Goal: Information Seeking & Learning: Learn about a topic

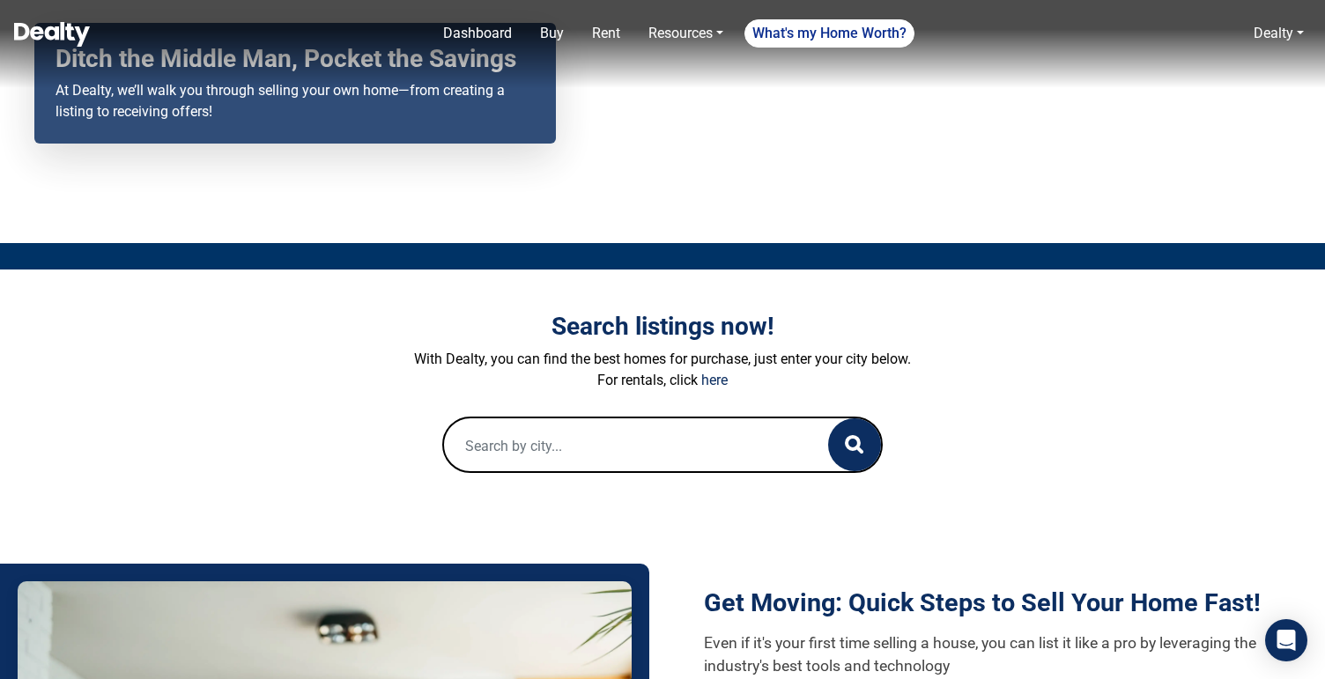
scroll to position [200, 0]
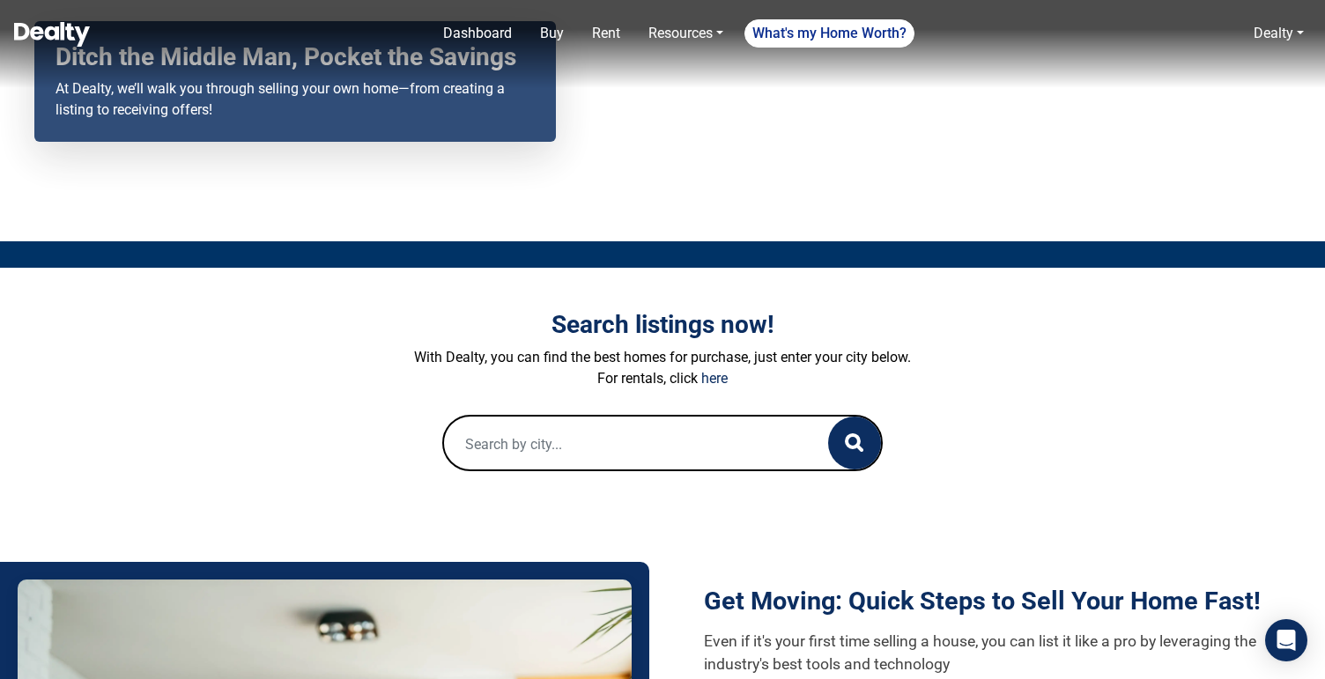
click at [609, 453] on input "text" at bounding box center [618, 445] width 349 height 56
paste input "10202 W TURNEY AVE"
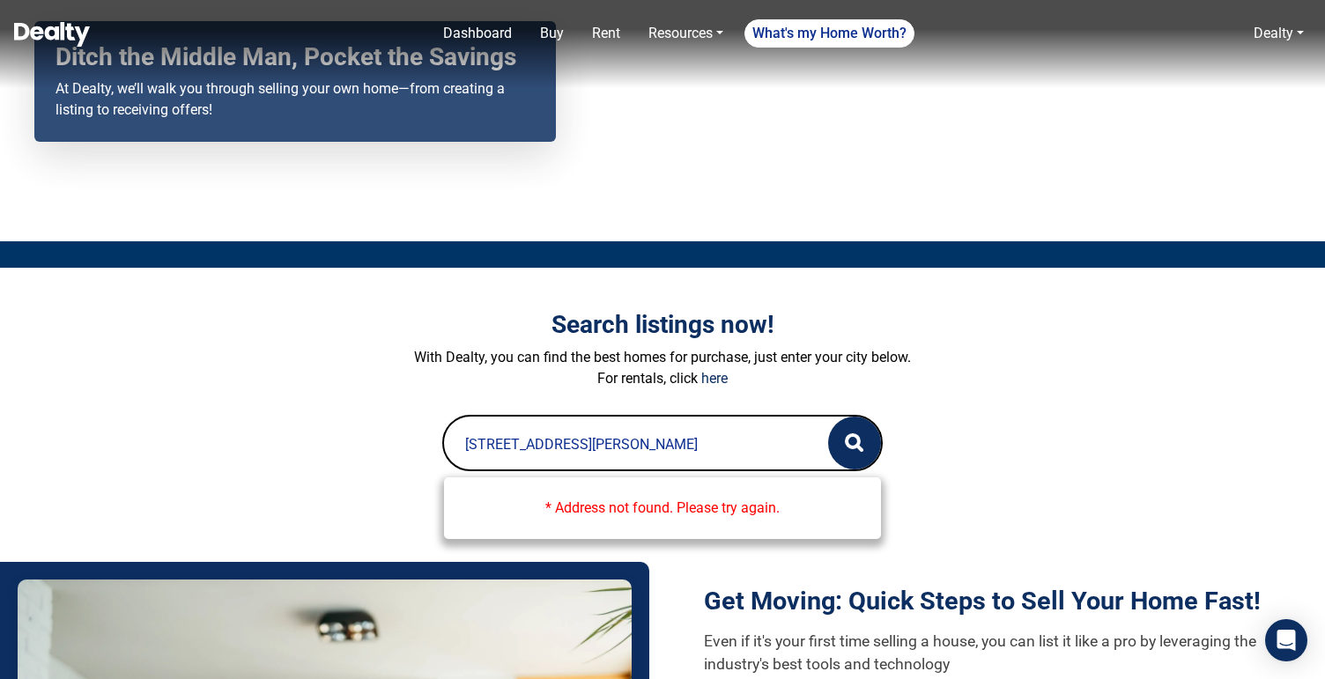
click at [1012, 445] on form "10202 W TURNEY AVE * Address not found. Please try again. 0 Loading..." at bounding box center [663, 443] width 978 height 56
click at [999, 345] on div "Search listings now! With Dealty, you can find the best homes for purchase, jus…" at bounding box center [663, 390] width 978 height 160
click at [607, 448] on input "10202 W TURNEY AVE" at bounding box center [618, 445] width 349 height 56
type input "10202 W TURNEY Avenue"
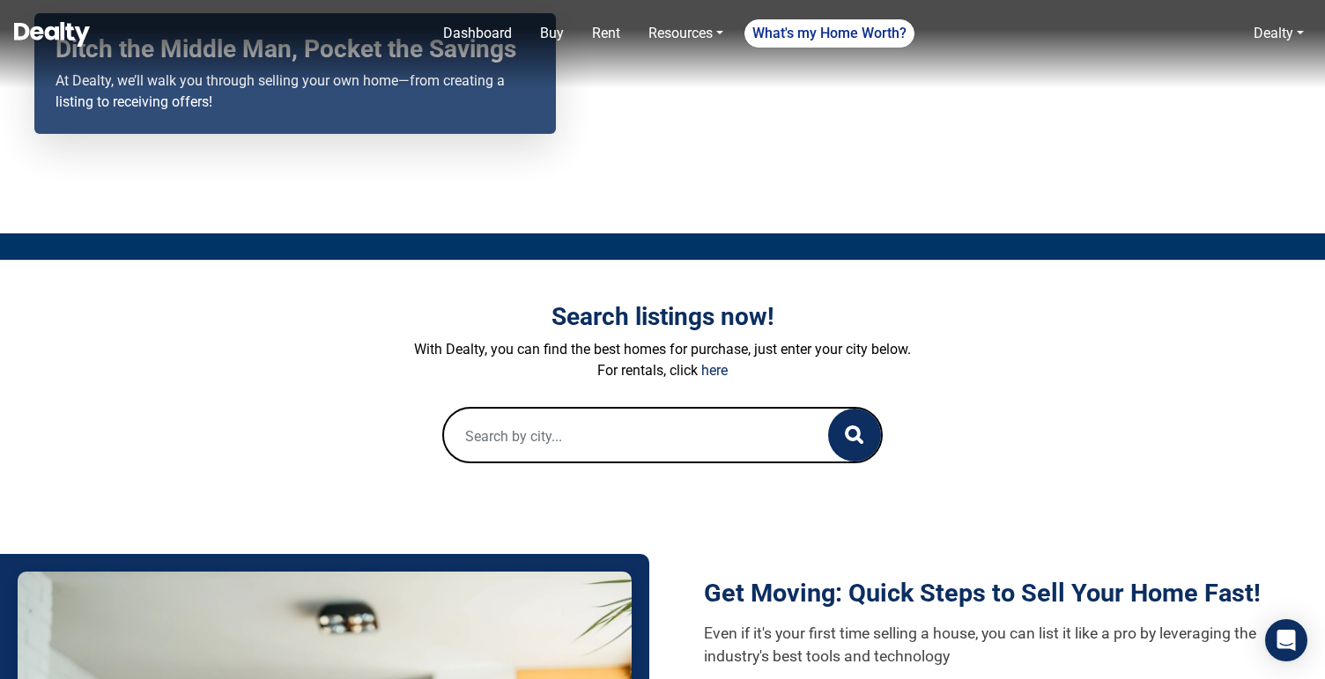
scroll to position [223, 0]
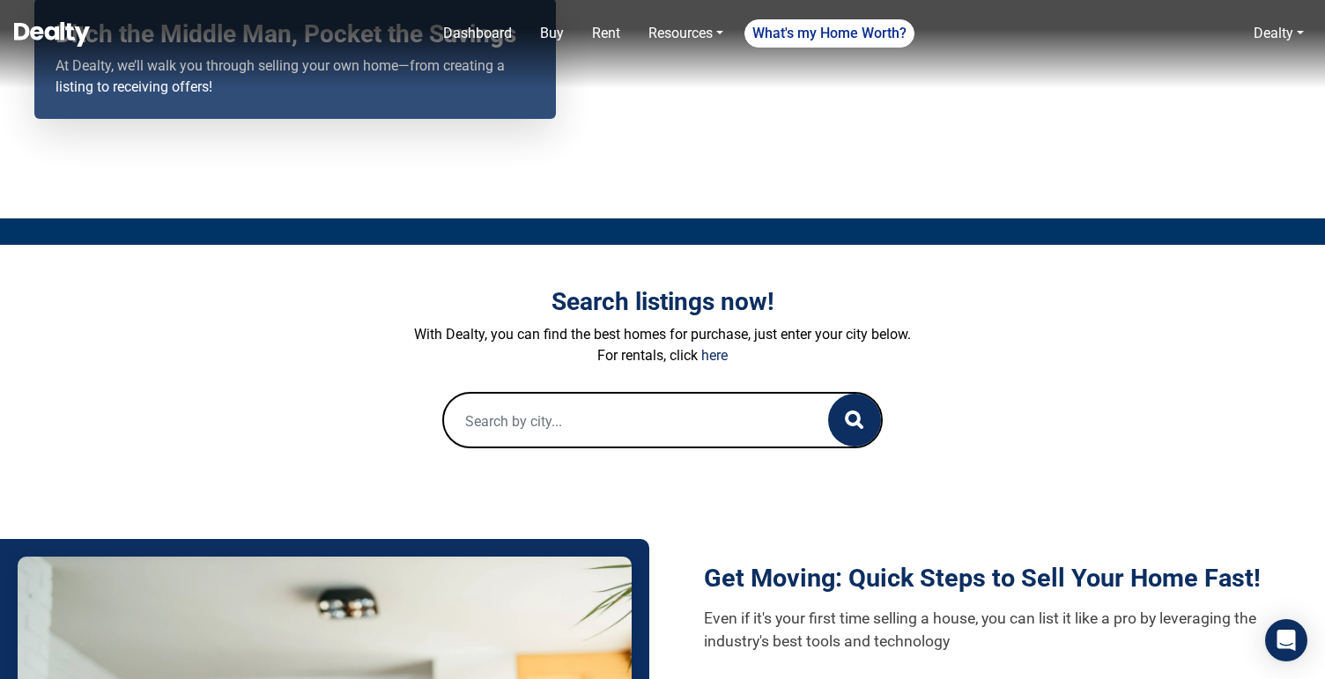
click at [611, 408] on input "text" at bounding box center [618, 422] width 349 height 56
paste input "10202 W TURNEY AVE"
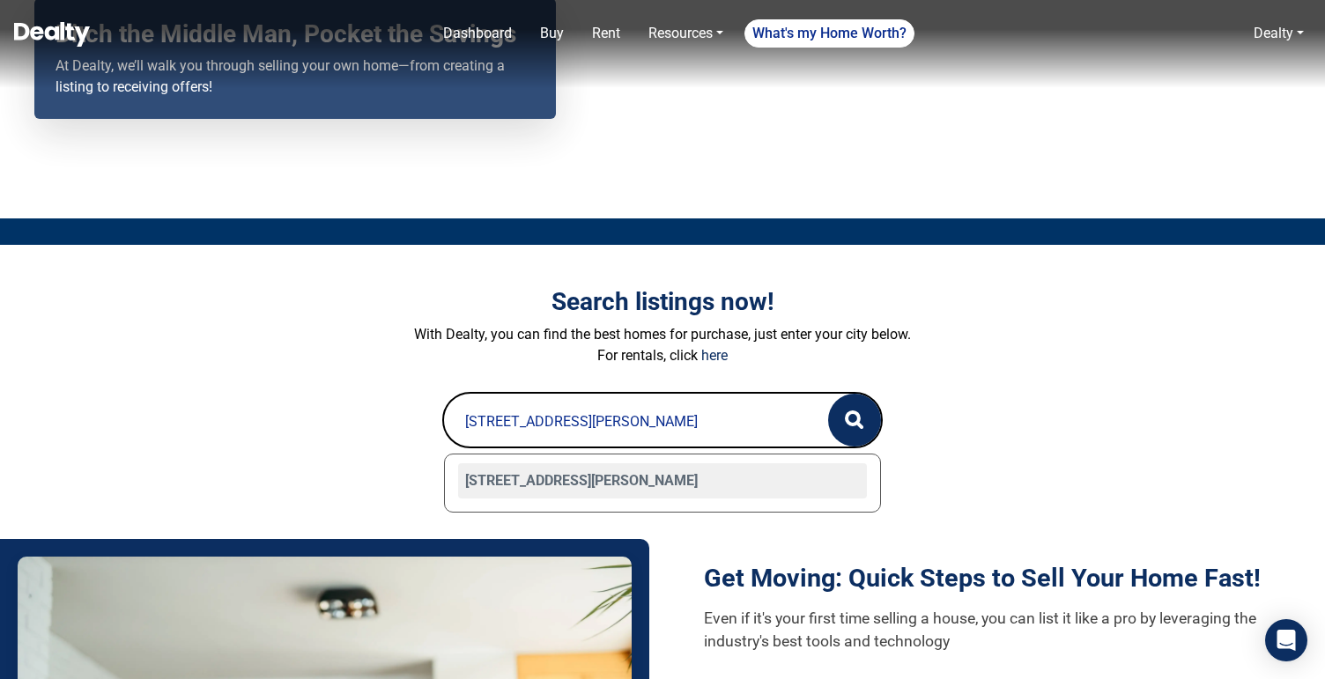
click at [636, 482] on div "10202 W TURNEY Avenue, Phoenix, AZ 85037" at bounding box center [662, 480] width 409 height 35
type input "10202 W TURNEY Avenue, Phoenix, AZ 85037"
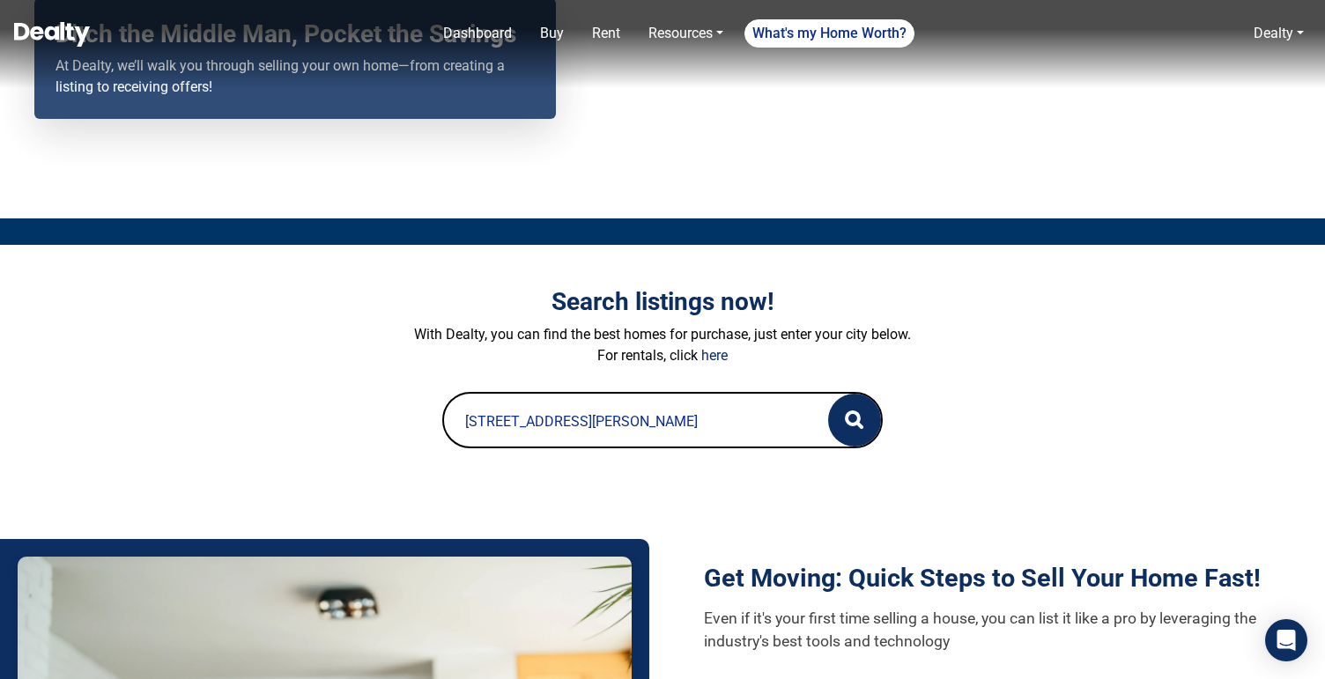
click at [866, 422] on button "button" at bounding box center [854, 420] width 53 height 53
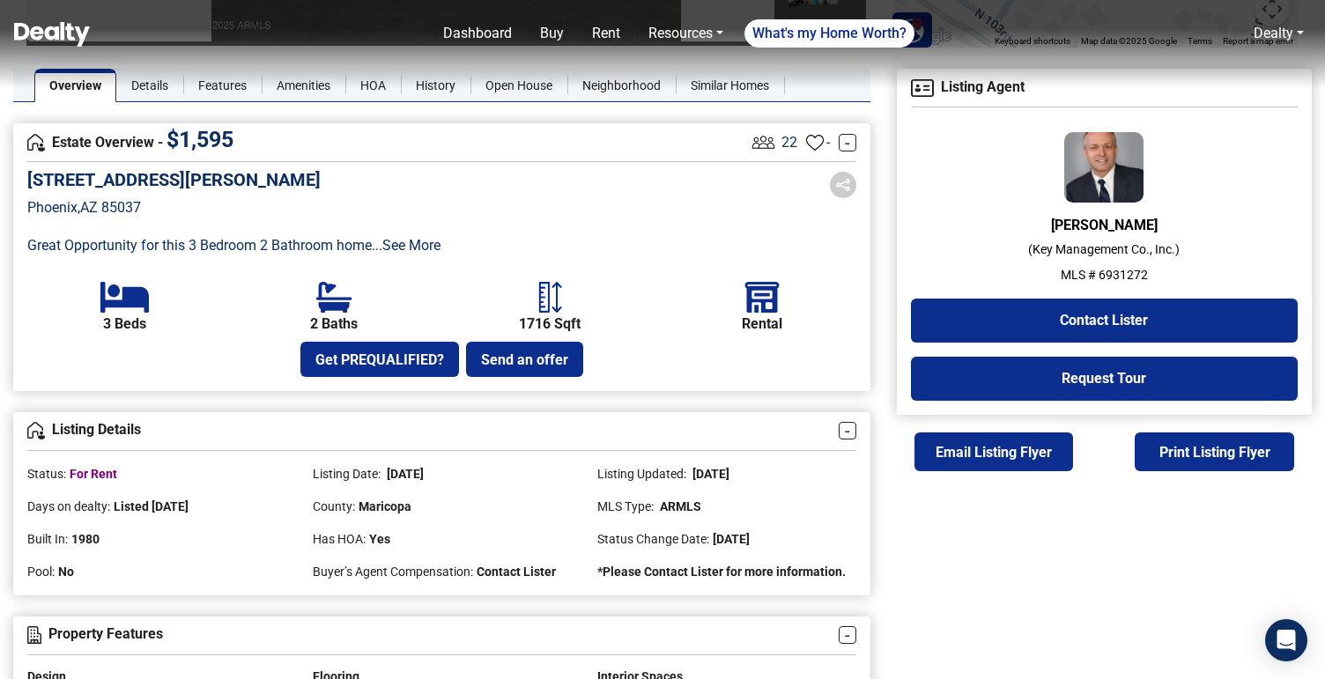
scroll to position [394, 0]
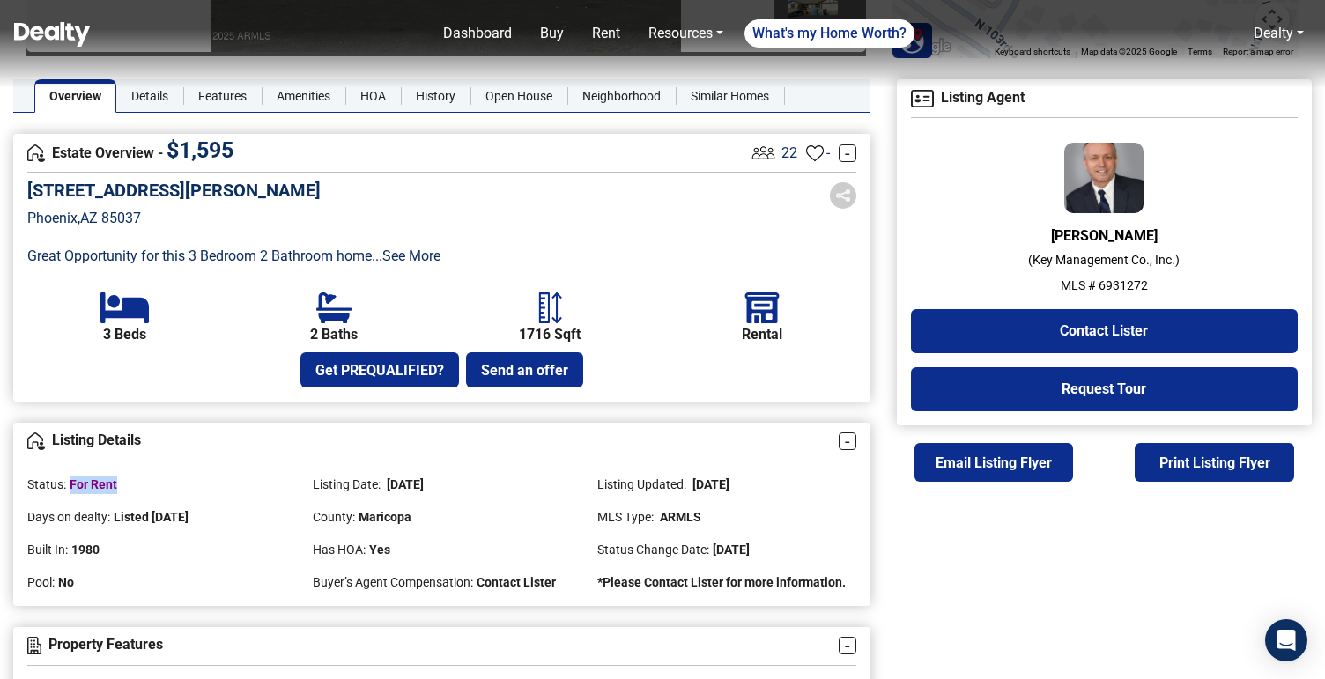
drag, startPoint x: 68, startPoint y: 484, endPoint x: 161, endPoint y: 481, distance: 93.4
click at [162, 482] on div "Status: For Rent" at bounding box center [156, 478] width 259 height 33
click at [161, 481] on div "Status: For Rent" at bounding box center [156, 478] width 259 height 33
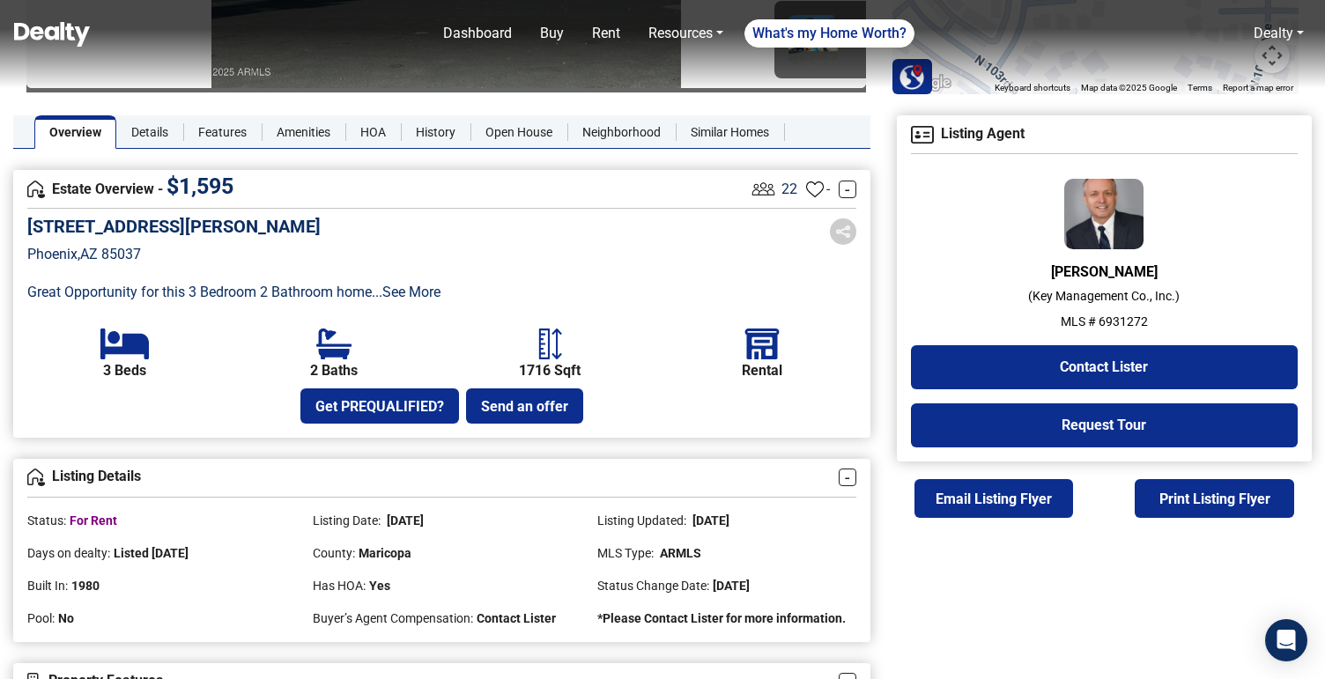
scroll to position [374, 0]
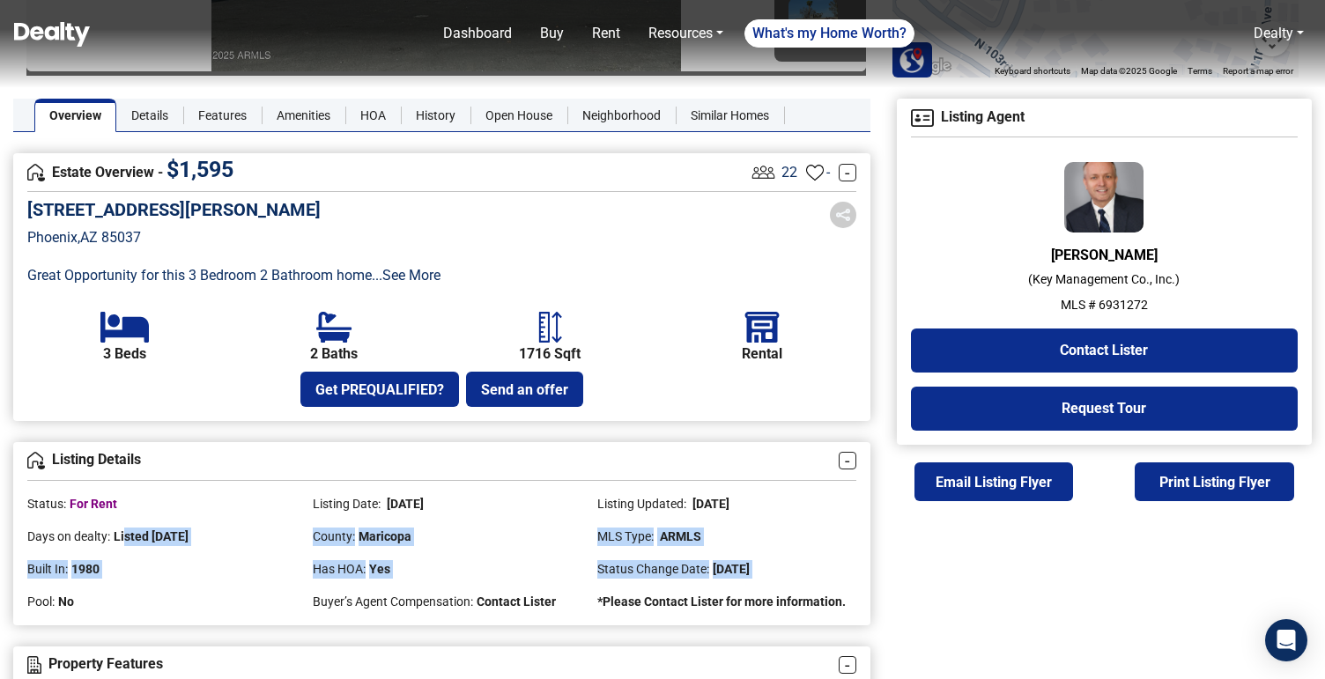
drag, startPoint x: 124, startPoint y: 536, endPoint x: 237, endPoint y: 580, distance: 121.1
click at [237, 580] on div "Status: For Rent Listing Date: 10/07/2025 Listing Updated: 10/10/2025 Days on d…" at bounding box center [441, 546] width 855 height 130
click at [237, 580] on div "Pool: No" at bounding box center [156, 595] width 259 height 33
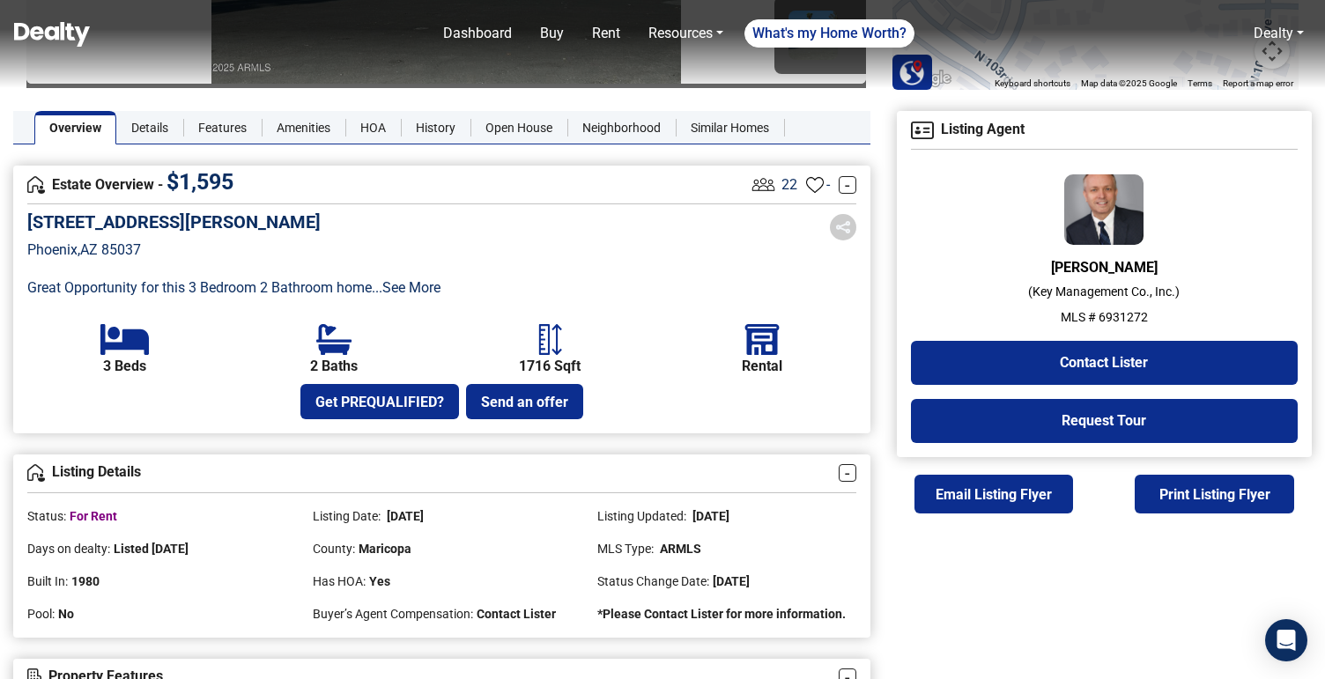
scroll to position [359, 0]
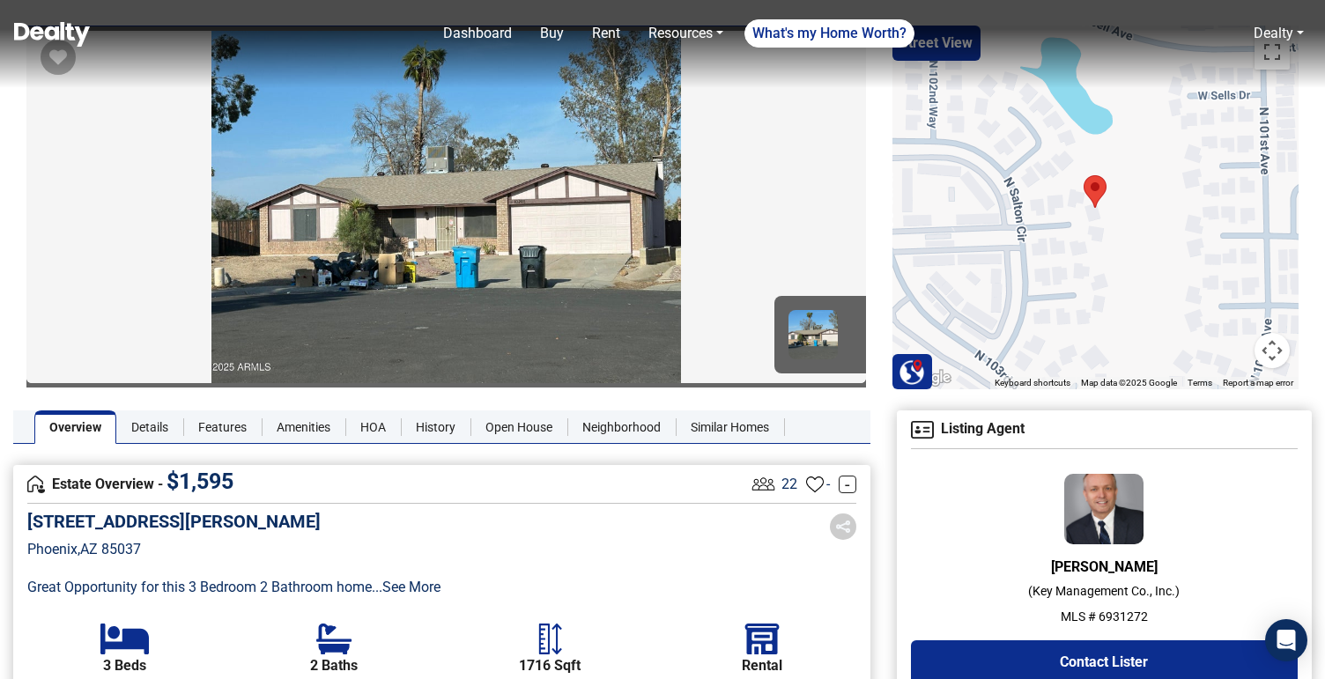
scroll to position [0, 0]
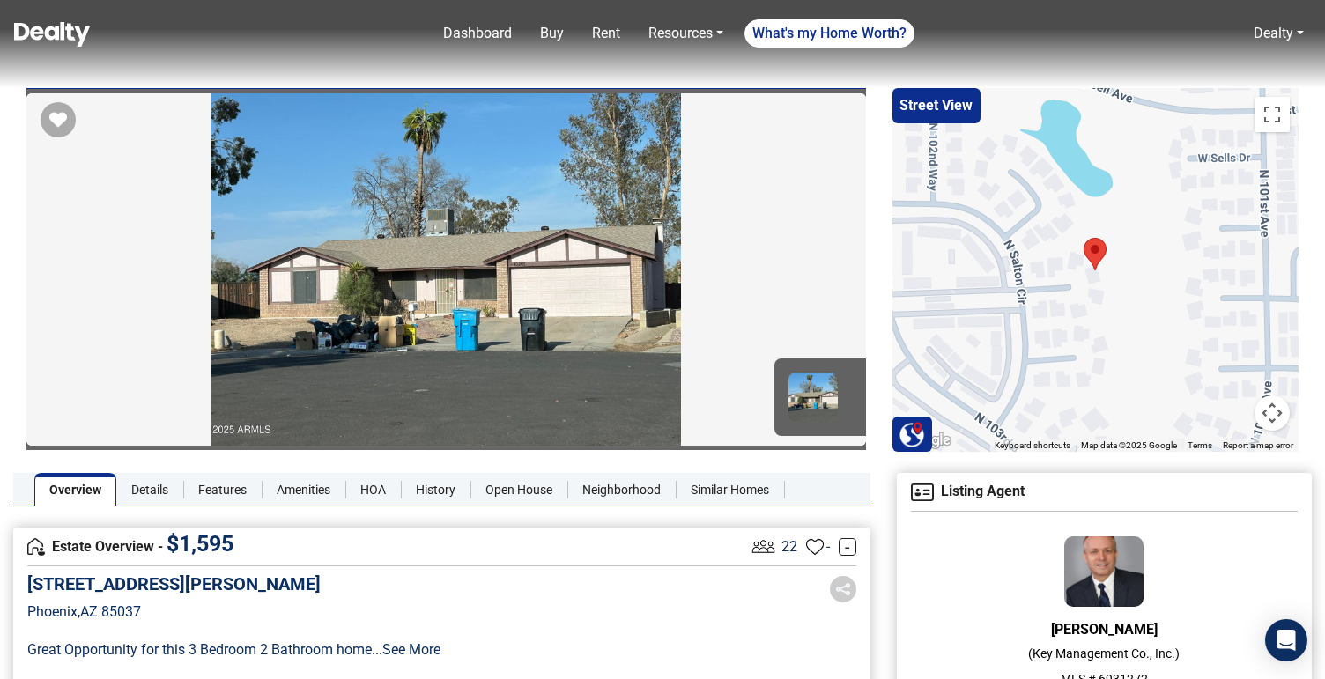
click at [37, 35] on img at bounding box center [52, 34] width 76 height 25
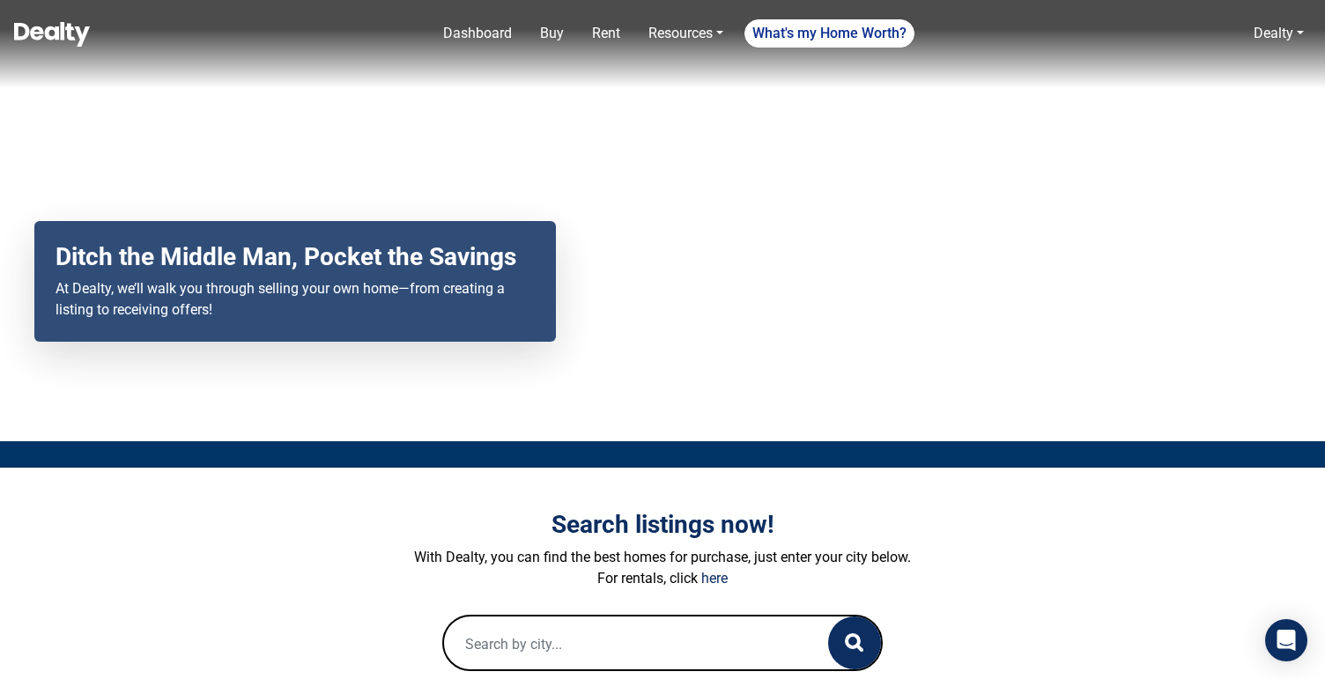
click at [520, 632] on input "text" at bounding box center [618, 645] width 349 height 56
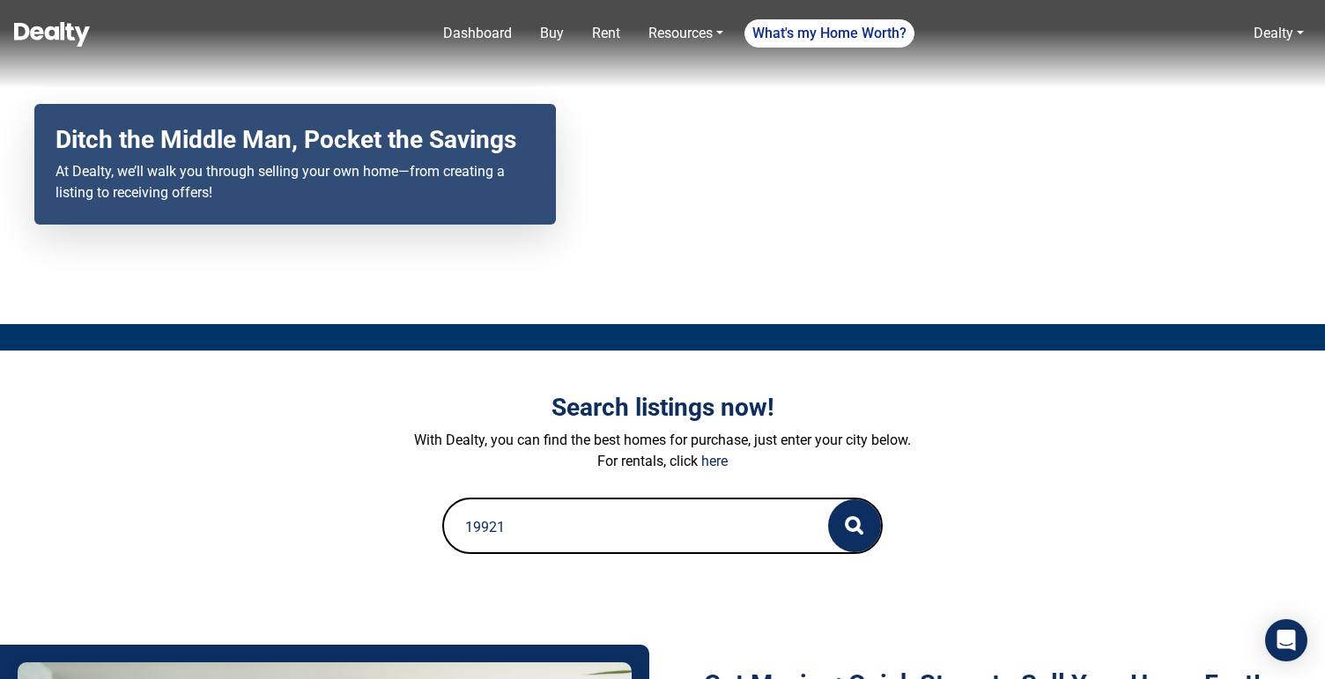
scroll to position [118, 0]
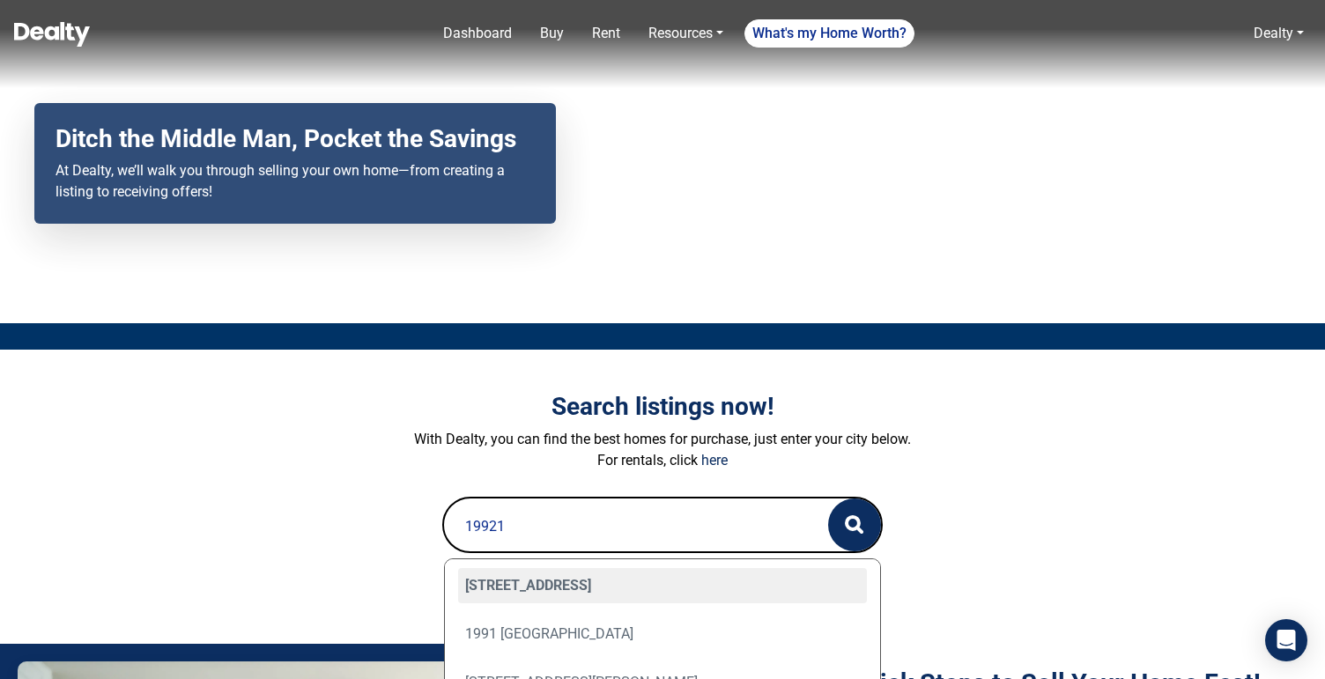
click at [552, 578] on div "19921 N GREENVIEW Drive, Sun City West, AZ 85375" at bounding box center [662, 585] width 409 height 35
type input "19921 N GREENVIEW Drive, Sun City West, AZ 85375"
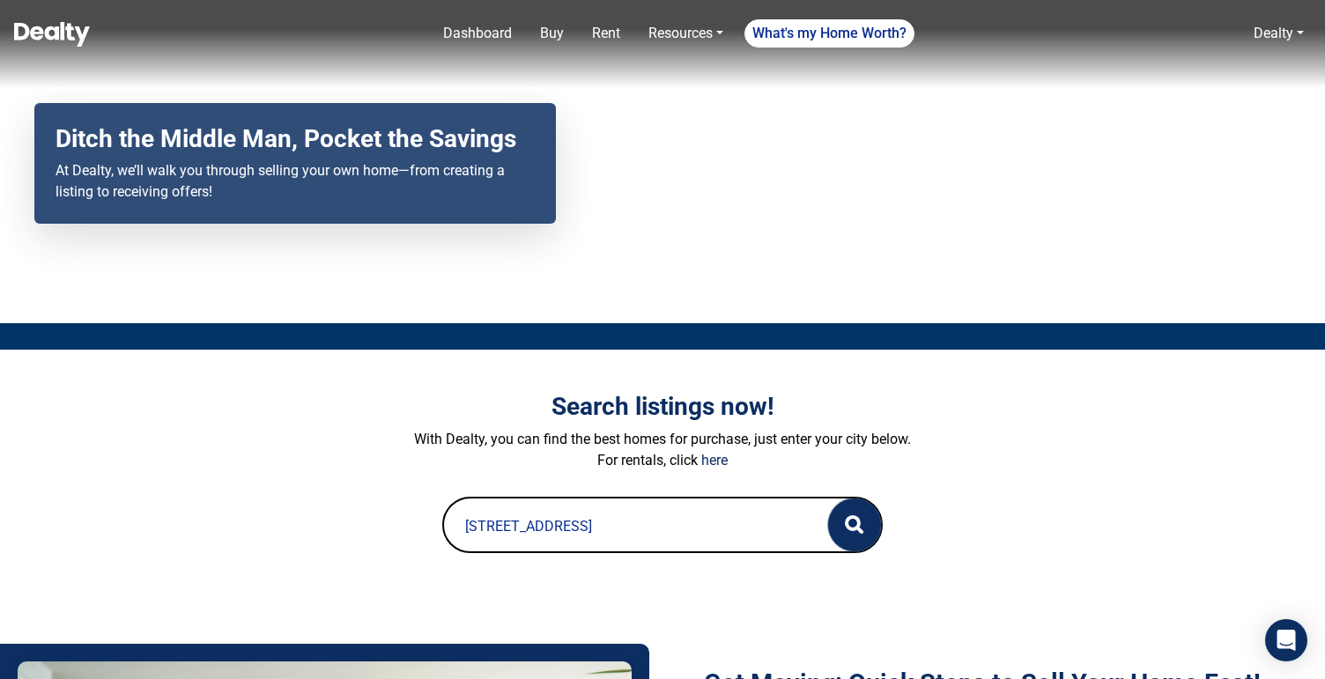
click at [863, 520] on icon "button" at bounding box center [854, 524] width 19 height 19
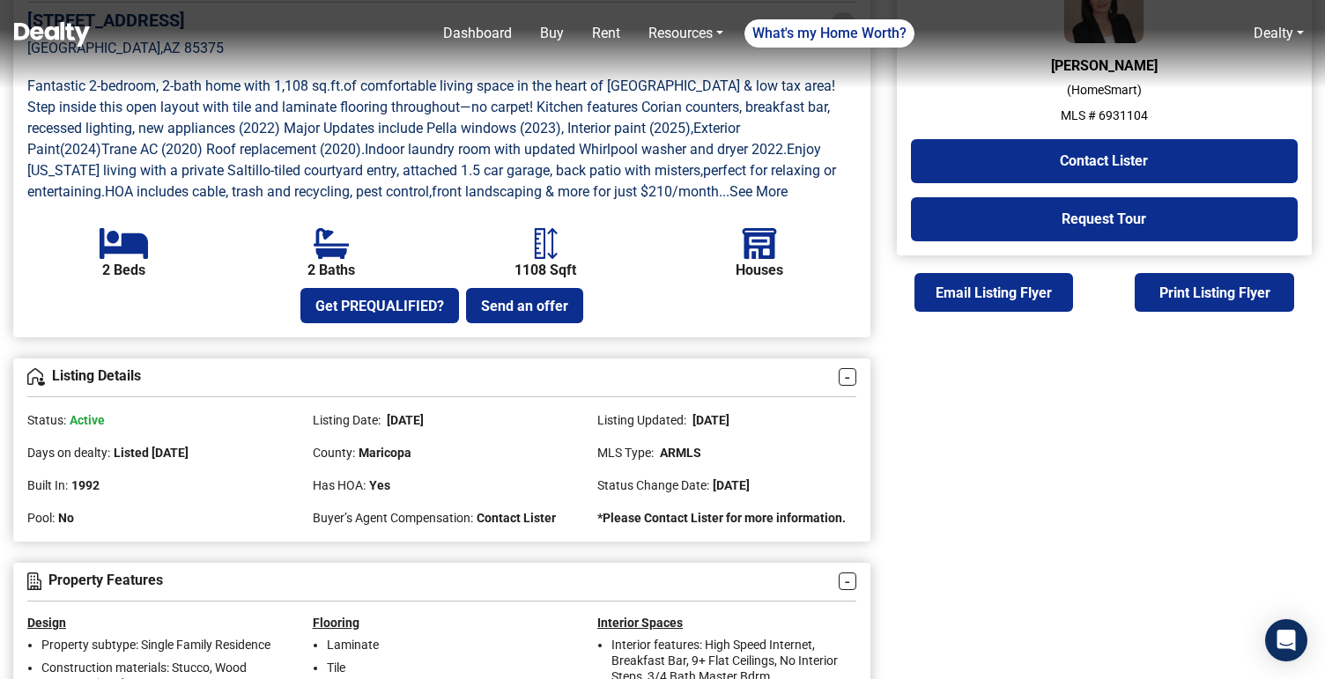
scroll to position [566, 0]
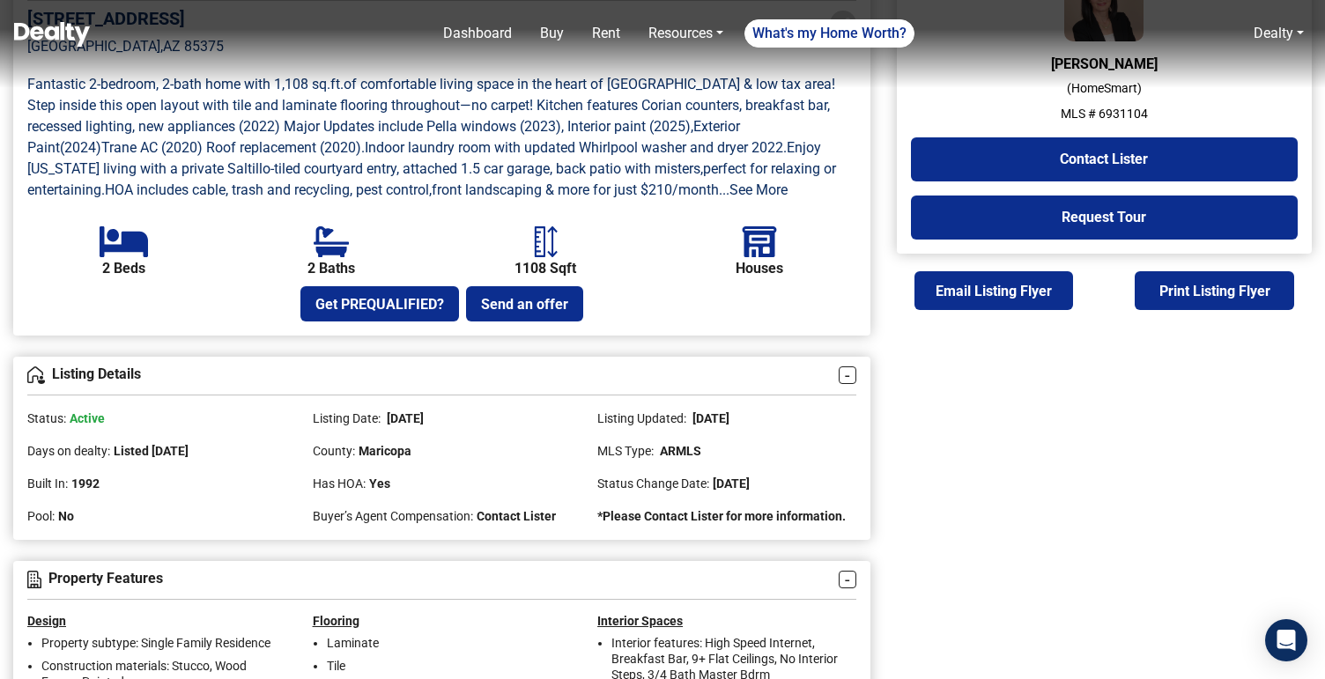
click at [79, 420] on span "Active" at bounding box center [87, 418] width 35 height 14
click at [85, 420] on span "Active" at bounding box center [87, 418] width 35 height 14
click at [182, 414] on div "Status: Active" at bounding box center [156, 412] width 259 height 33
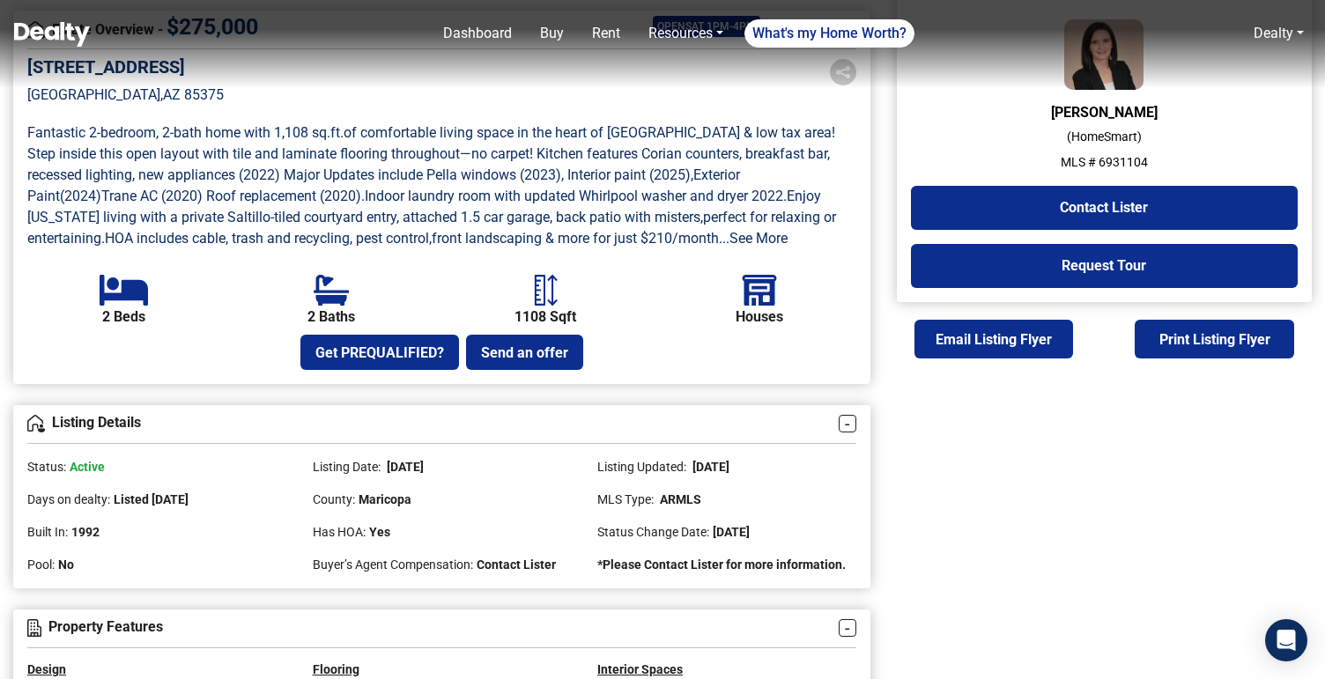
scroll to position [520, 0]
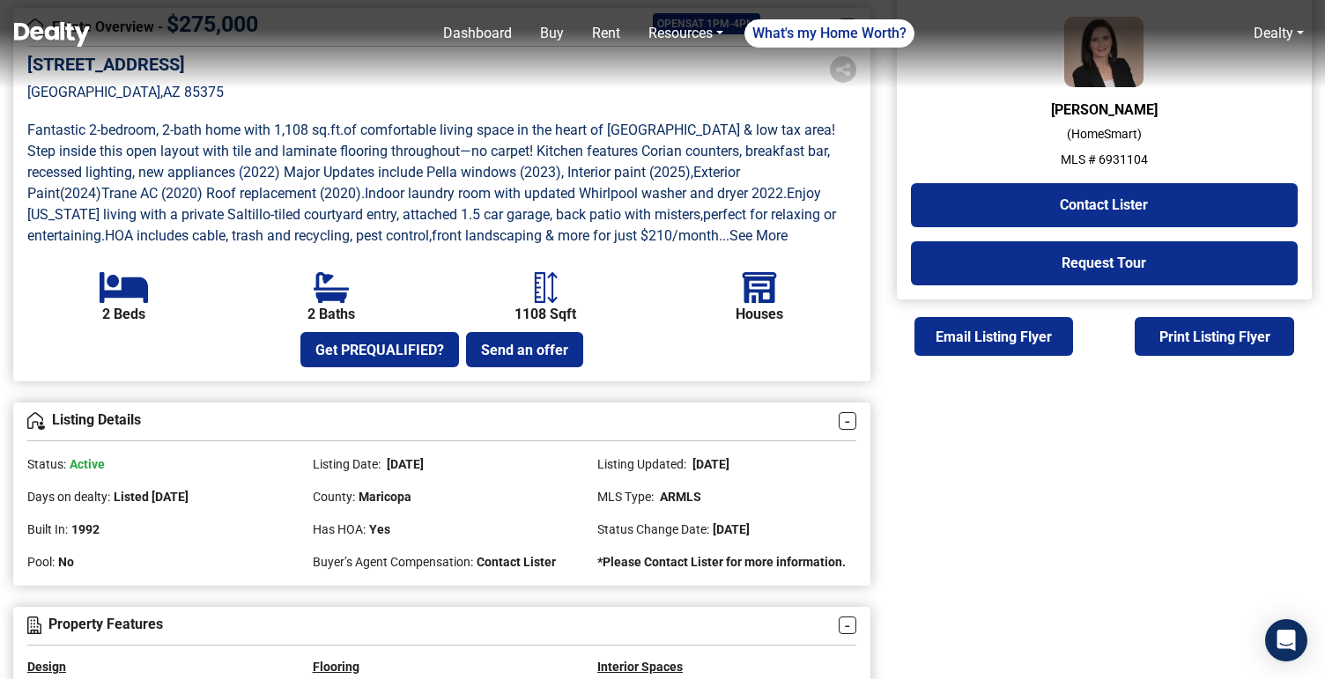
click at [84, 463] on span "Active" at bounding box center [87, 464] width 35 height 14
click at [155, 460] on div "Status: Active" at bounding box center [156, 457] width 259 height 33
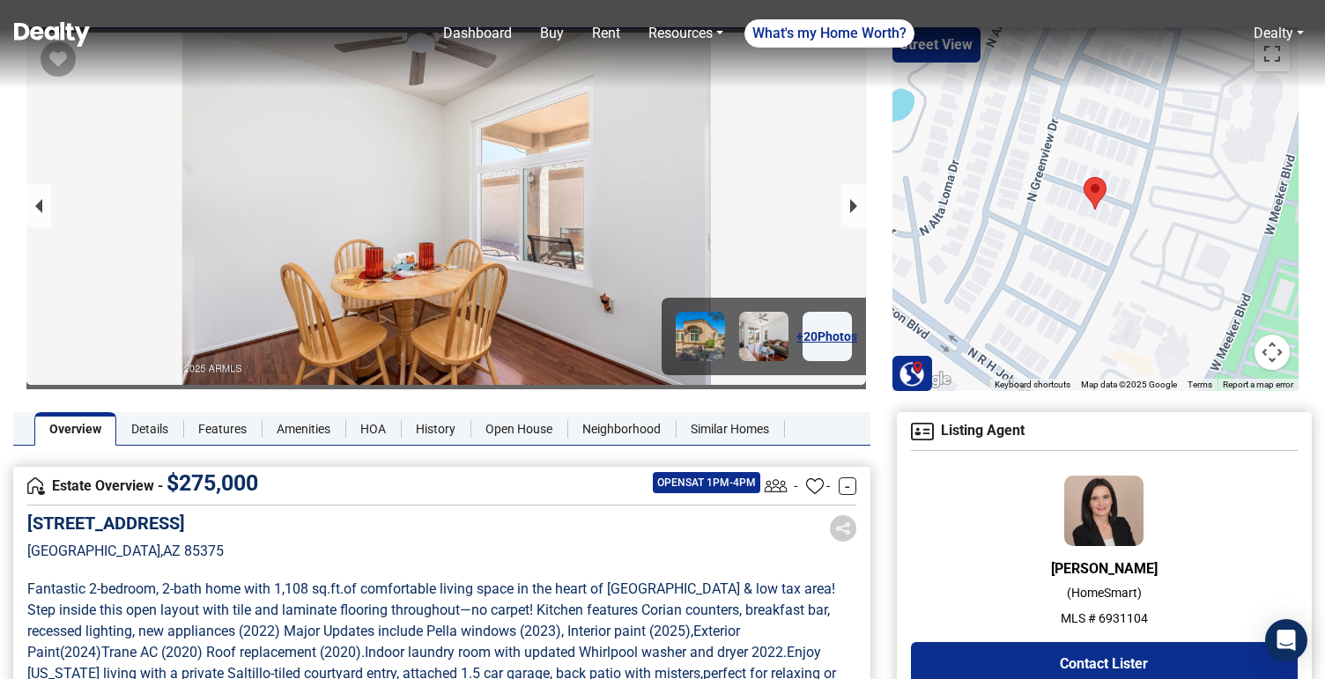
scroll to position [0, 0]
